Goal: Information Seeking & Learning: Learn about a topic

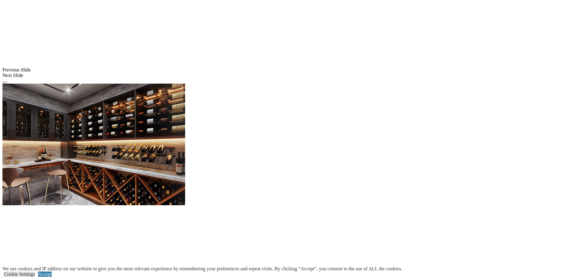
scroll to position [627, 0]
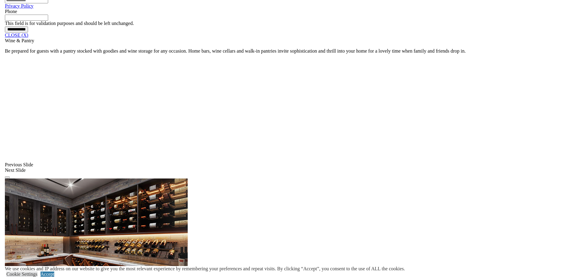
scroll to position [520, 0]
